Goal: Navigation & Orientation: Find specific page/section

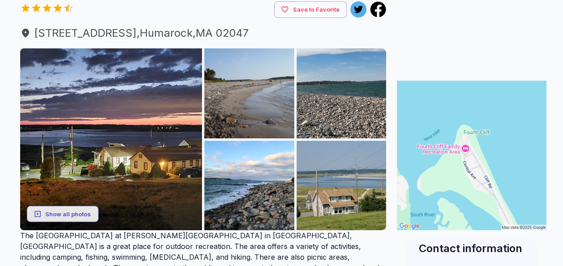
scroll to position [118, 0]
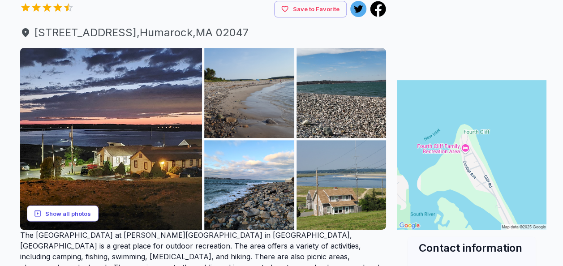
click at [61, 210] on button "Show all photos" at bounding box center [63, 213] width 72 height 17
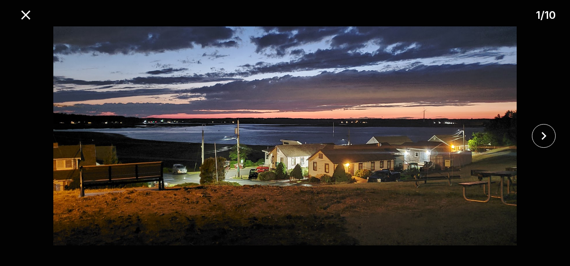
click at [61, 210] on img at bounding box center [284, 135] width 475 height 219
click at [543, 135] on icon "close" at bounding box center [543, 136] width 5 height 8
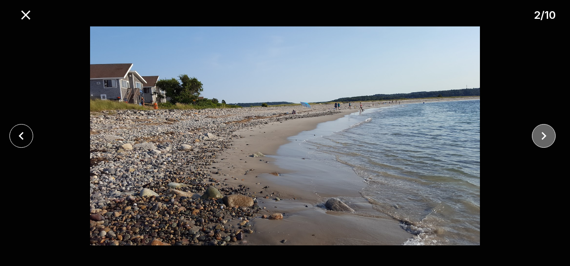
click at [543, 135] on icon "close" at bounding box center [543, 136] width 5 height 8
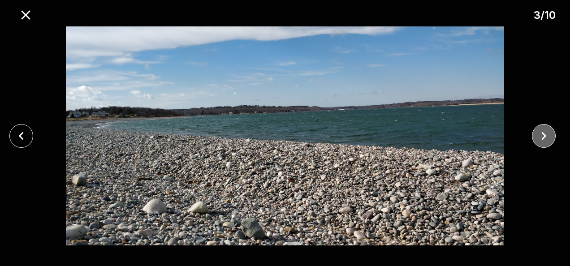
click at [543, 135] on icon "close" at bounding box center [543, 136] width 5 height 8
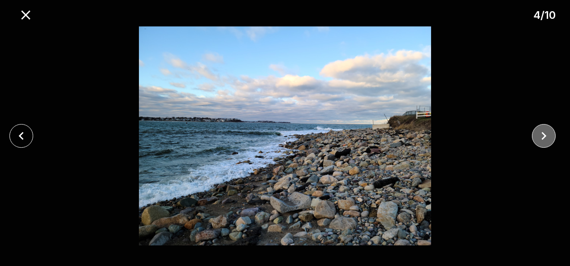
click at [543, 135] on icon "close" at bounding box center [543, 136] width 5 height 8
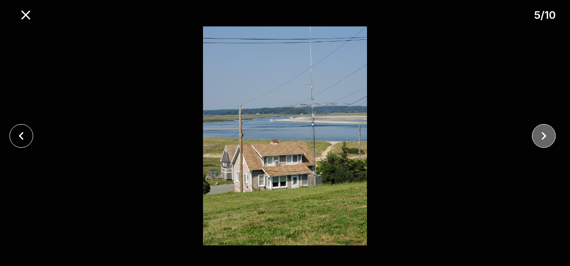
click at [543, 135] on icon "close" at bounding box center [543, 136] width 5 height 8
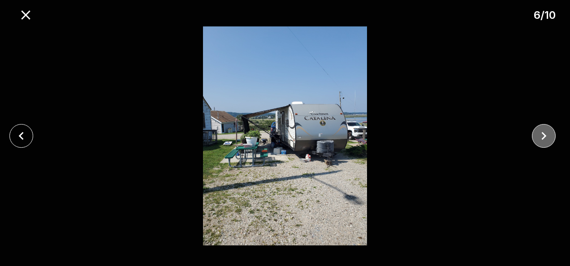
click at [543, 135] on icon "close" at bounding box center [543, 136] width 5 height 8
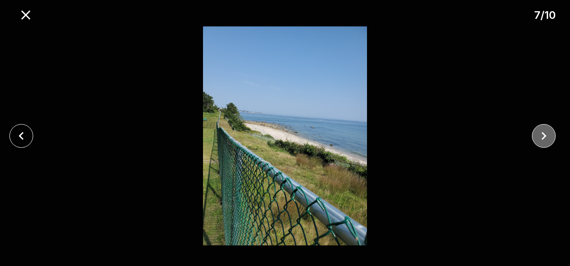
click at [543, 135] on icon "close" at bounding box center [543, 136] width 5 height 8
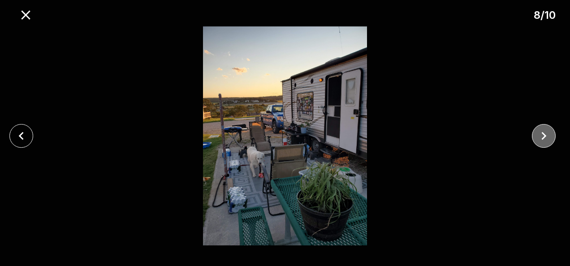
click at [543, 135] on icon "close" at bounding box center [543, 136] width 5 height 8
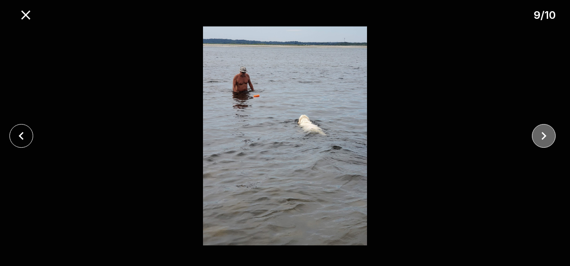
click at [543, 135] on icon "close" at bounding box center [543, 136] width 5 height 8
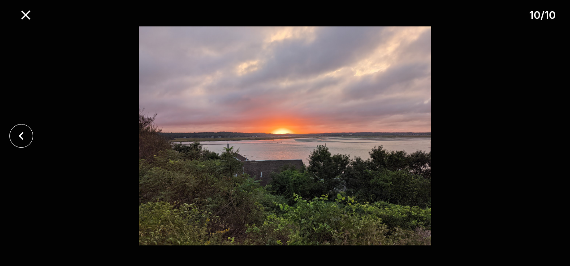
click at [543, 135] on div at bounding box center [285, 135] width 570 height 219
click at [26, 14] on icon "close" at bounding box center [25, 14] width 9 height 9
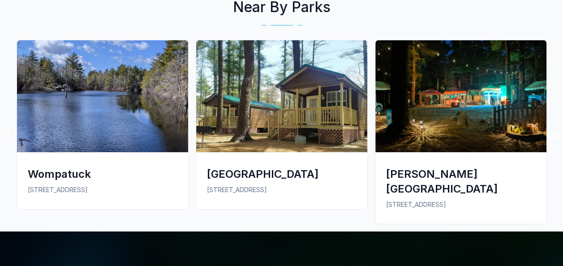
scroll to position [1419, 0]
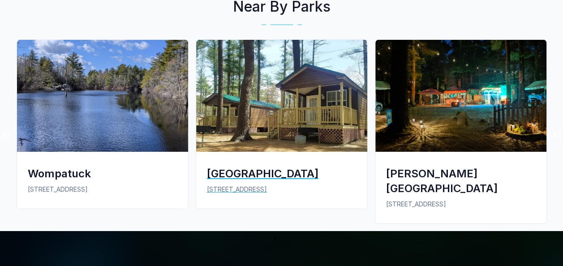
click at [317, 105] on img at bounding box center [281, 96] width 171 height 112
